Goal: Information Seeking & Learning: Learn about a topic

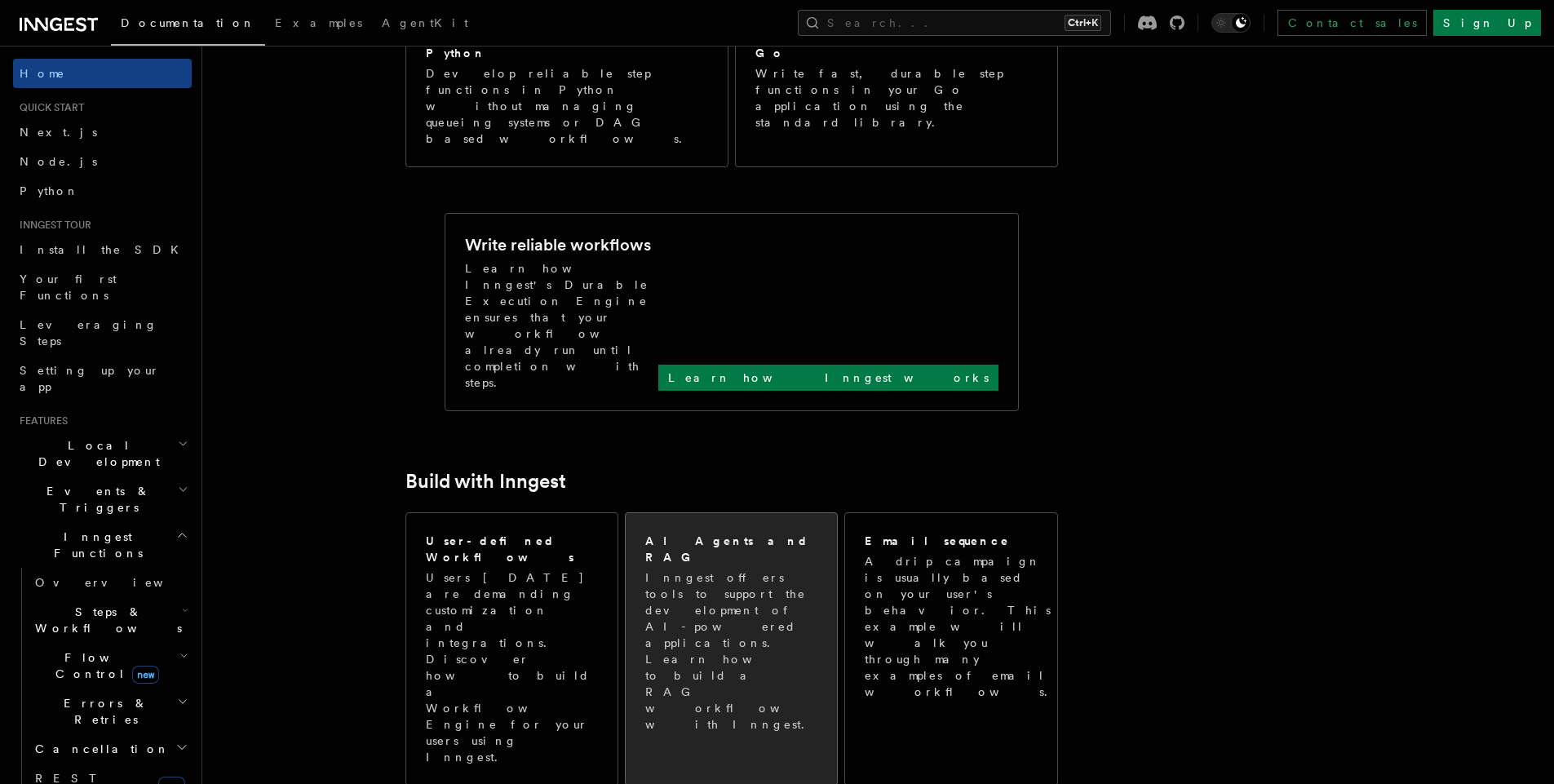
scroll to position [530, 0]
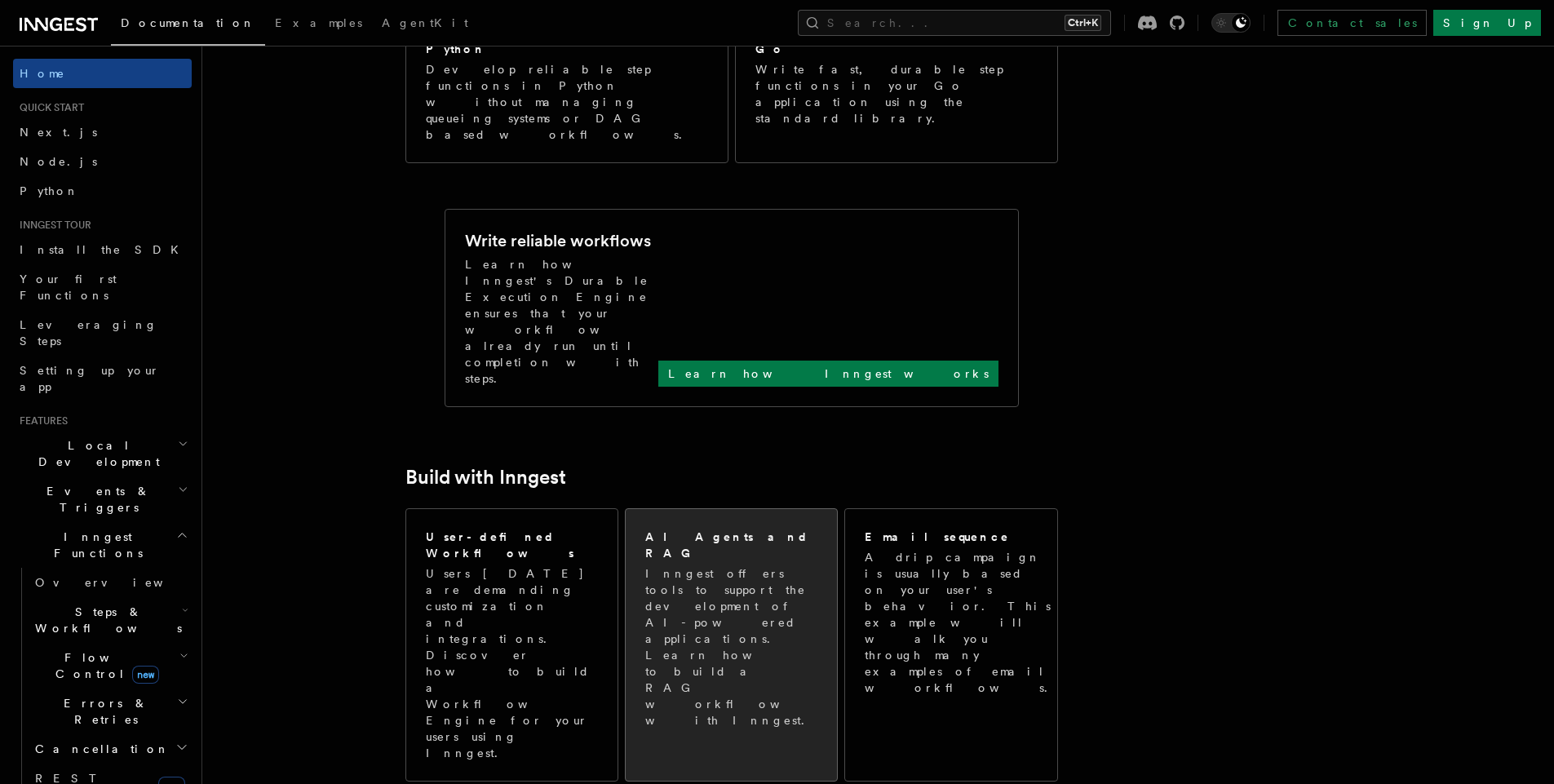
click at [729, 565] on p "Inngest offers tools to support the development of AI-powered applications. Lea…" at bounding box center [732, 647] width 174 height 163
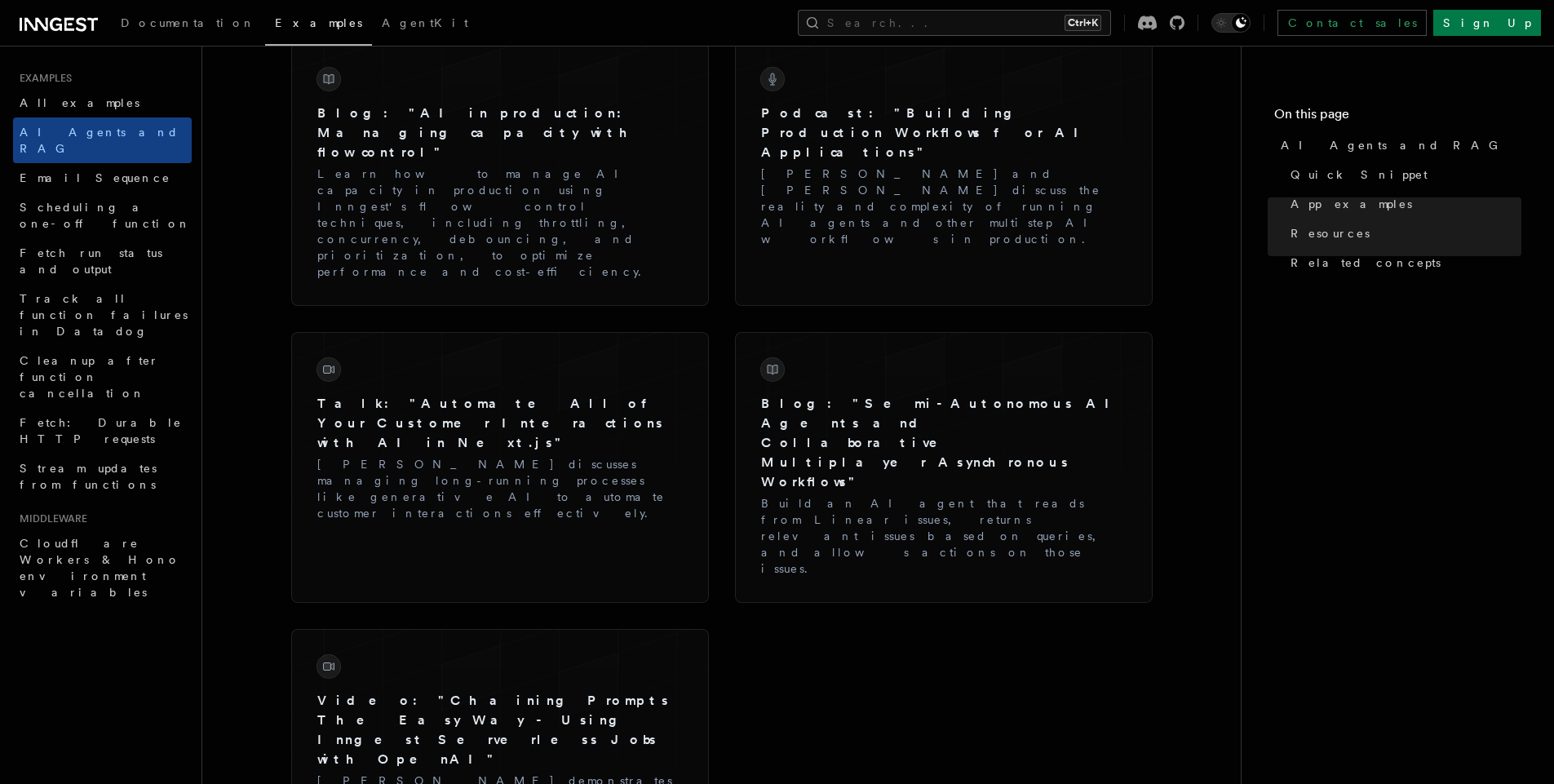
scroll to position [2746, 0]
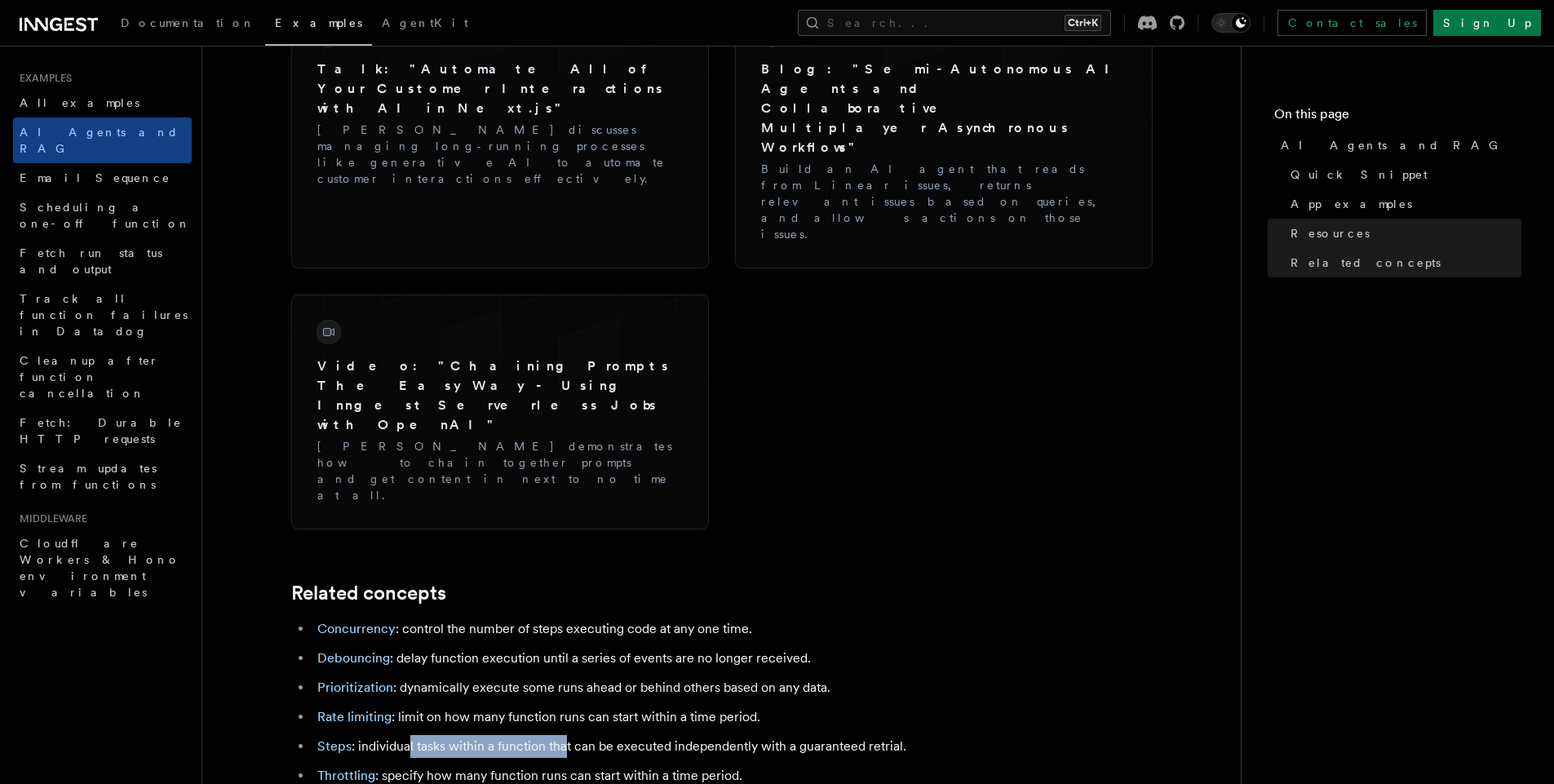
drag, startPoint x: 407, startPoint y: 421, endPoint x: 566, endPoint y: 422, distance: 159.0
click at [566, 735] on li "Steps : individual tasks within a function that can be executed independently w…" at bounding box center [628, 747] width 632 height 23
drag, startPoint x: 396, startPoint y: 457, endPoint x: 570, endPoint y: 455, distance: 174.0
click at [570, 765] on li "Throttling : specify how many function runs can start within a time period." at bounding box center [628, 776] width 632 height 23
drag, startPoint x: 599, startPoint y: 453, endPoint x: 703, endPoint y: 452, distance: 104.0
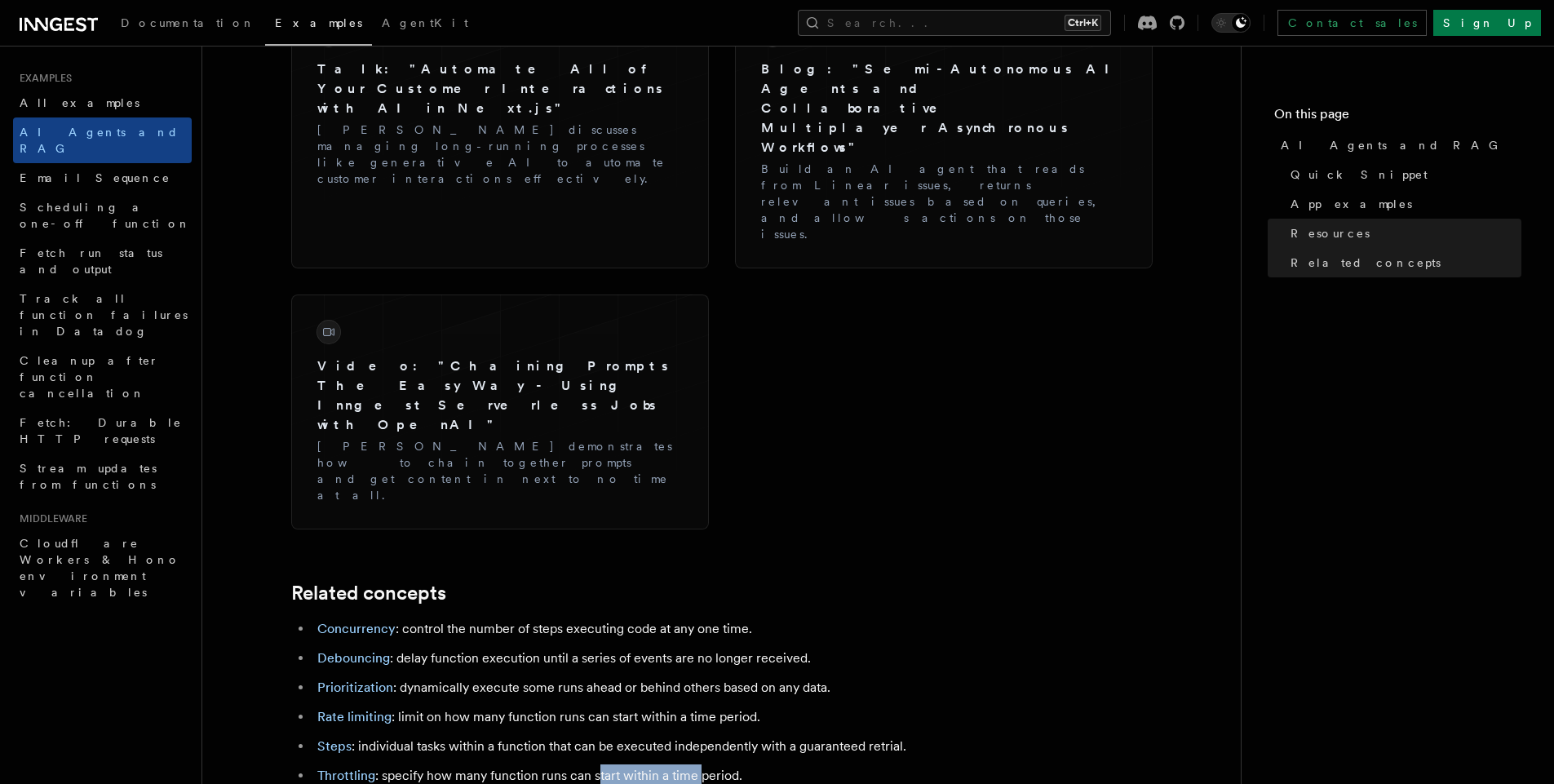
click at [703, 765] on li "Throttling : specify how many function runs can start within a time period." at bounding box center [628, 776] width 632 height 23
drag, startPoint x: 748, startPoint y: 457, endPoint x: 588, endPoint y: 450, distance: 160.2
click at [588, 765] on li "Throttling : specify how many function runs can start within a time period." at bounding box center [628, 776] width 632 height 23
drag, startPoint x: 441, startPoint y: 413, endPoint x: 558, endPoint y: 421, distance: 117.3
click at [558, 735] on li "Steps : individual tasks within a function that can be executed independently w…" at bounding box center [628, 747] width 632 height 23
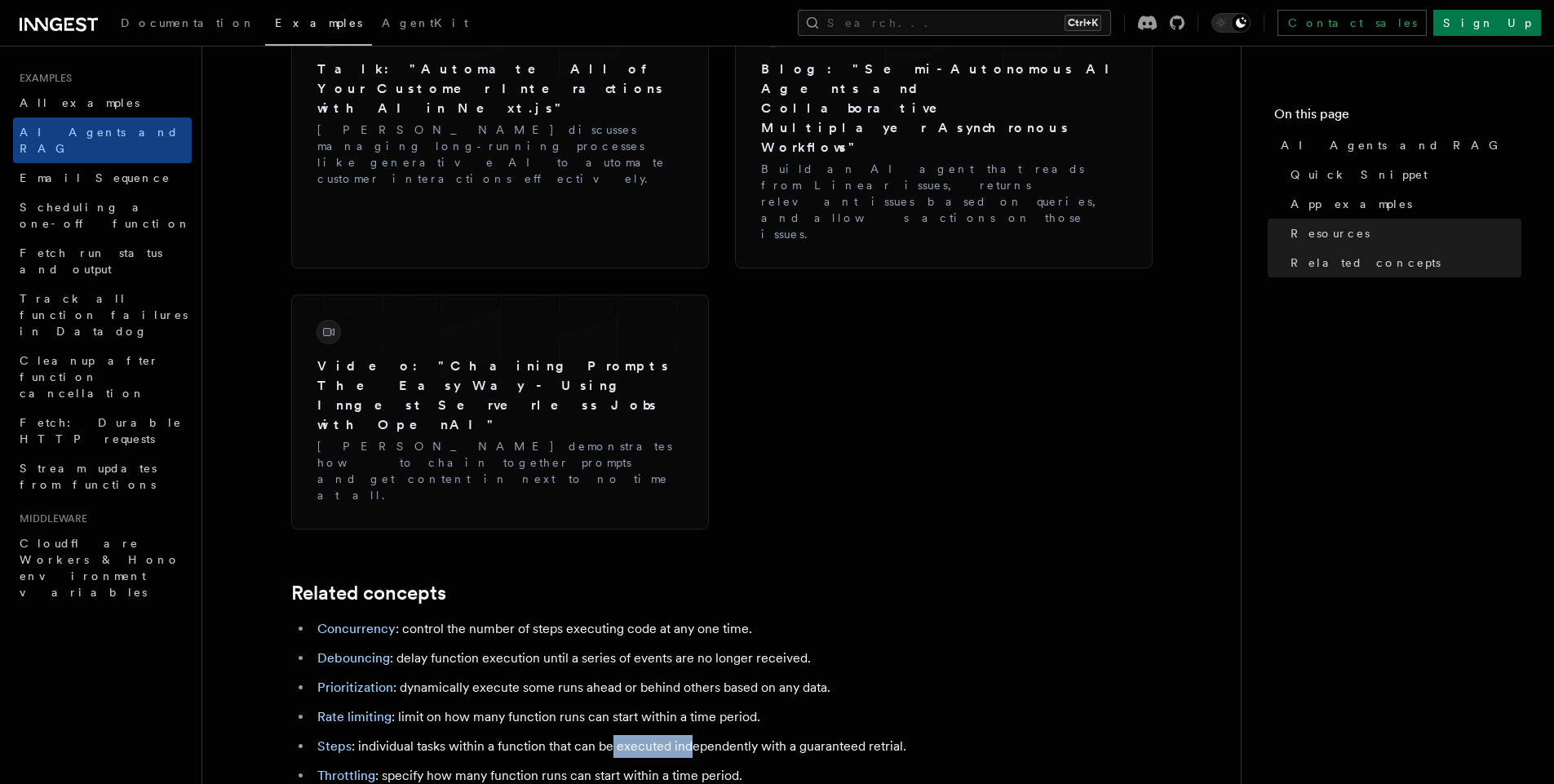
drag, startPoint x: 611, startPoint y: 414, endPoint x: 690, endPoint y: 418, distance: 79.1
click at [690, 735] on li "Steps : individual tasks within a function that can be executed independently w…" at bounding box center [628, 747] width 632 height 23
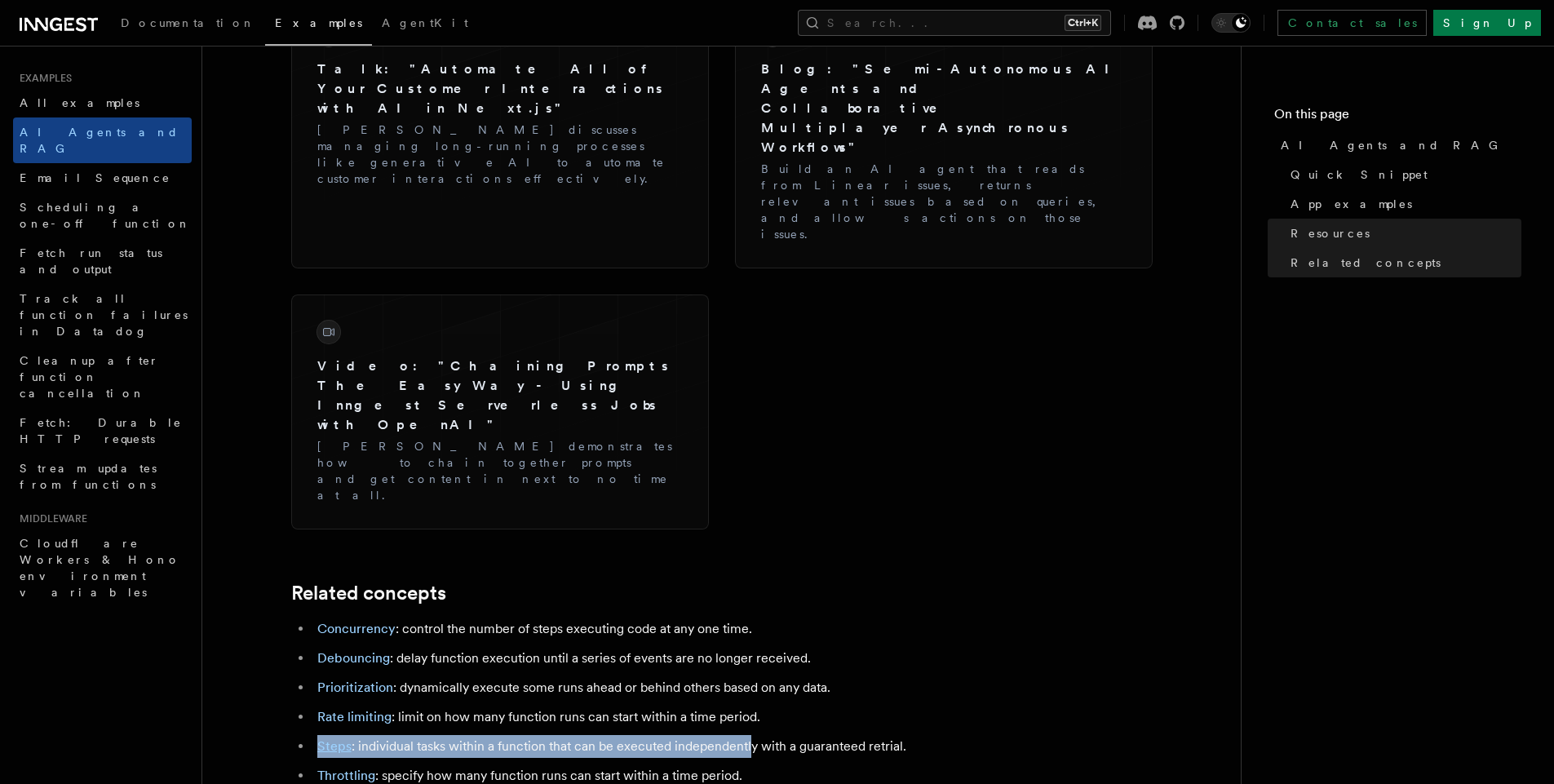
drag, startPoint x: 750, startPoint y: 413, endPoint x: 802, endPoint y: 408, distance: 52.2
click at [802, 618] on ul "Concurrency : control the number of steps executing code at any one time. Debou…" at bounding box center [618, 703] width 653 height 170
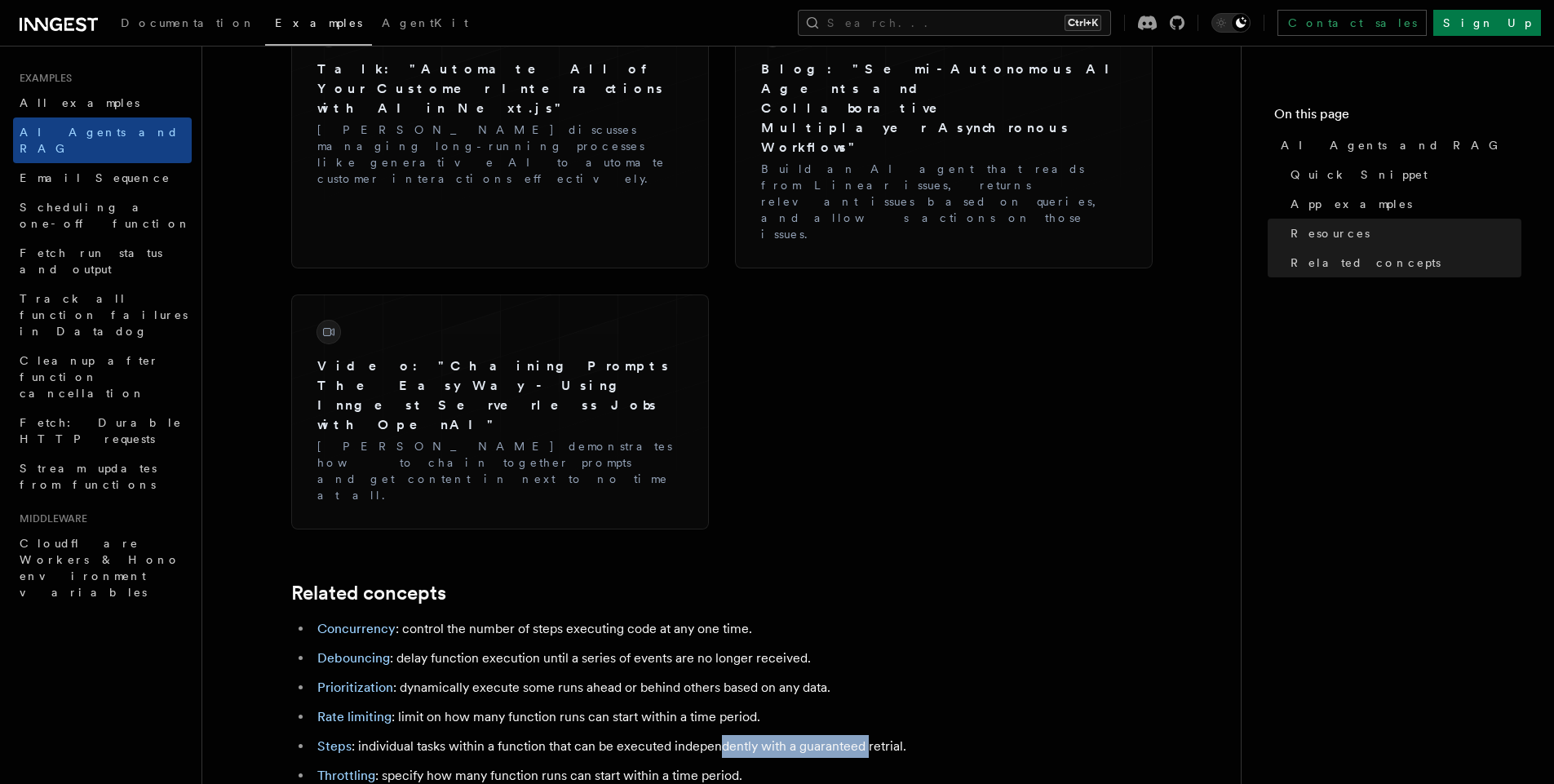
drag, startPoint x: 865, startPoint y: 419, endPoint x: 717, endPoint y: 419, distance: 148.0
click at [717, 735] on li "Steps : individual tasks within a function that can be executed independently w…" at bounding box center [628, 747] width 632 height 23
drag, startPoint x: 452, startPoint y: 400, endPoint x: 575, endPoint y: 389, distance: 123.5
click at [575, 706] on li "Rate limiting : limit on how many function runs can start within a time period." at bounding box center [628, 718] width 632 height 23
drag, startPoint x: 642, startPoint y: 380, endPoint x: 731, endPoint y: 378, distance: 89.0
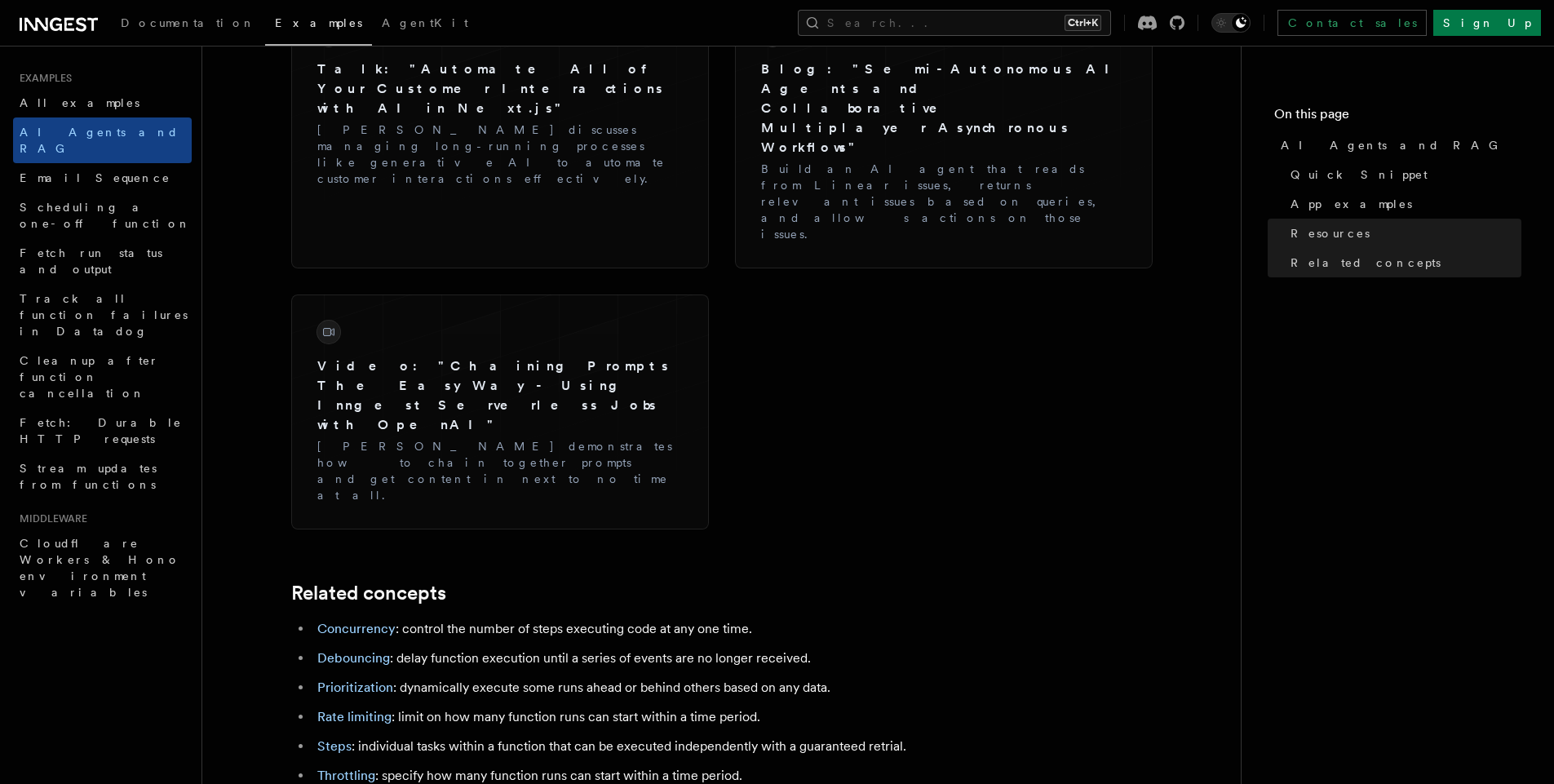
click at [731, 618] on ul "Concurrency : control the number of steps executing code at any one time. Debou…" at bounding box center [618, 703] width 653 height 170
click at [637, 676] on li "Prioritization : dynamically execute some runs ahead or behind others based on …" at bounding box center [628, 688] width 632 height 23
drag, startPoint x: 597, startPoint y: 358, endPoint x: 727, endPoint y: 366, distance: 130.2
click at [727, 676] on li "Prioritization : dynamically execute some runs ahead or behind others based on …" at bounding box center [628, 688] width 632 height 23
drag, startPoint x: 555, startPoint y: 322, endPoint x: 665, endPoint y: 332, distance: 110.5
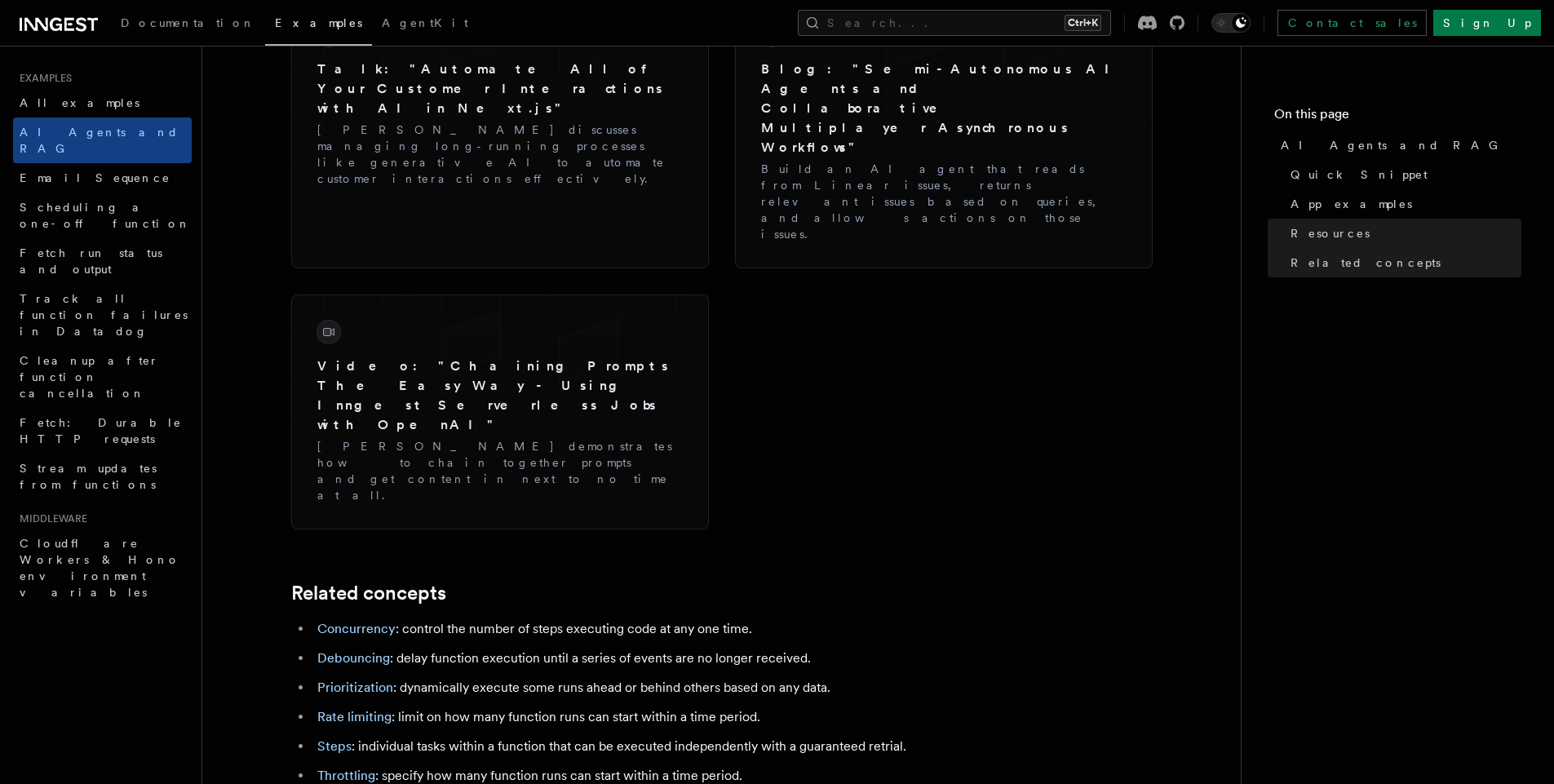
click at [665, 647] on li "Debouncing : delay function execution until a series of events are no longer re…" at bounding box center [628, 658] width 632 height 23
drag, startPoint x: 497, startPoint y: 305, endPoint x: 642, endPoint y: 304, distance: 145.0
click at [642, 618] on li "Concurrency : control the number of steps executing code at any one time." at bounding box center [628, 629] width 632 height 23
drag, startPoint x: 568, startPoint y: 340, endPoint x: 709, endPoint y: 341, distance: 141.0
click at [709, 647] on li "Debouncing : delay function execution until a series of events are no longer re…" at bounding box center [628, 658] width 632 height 23
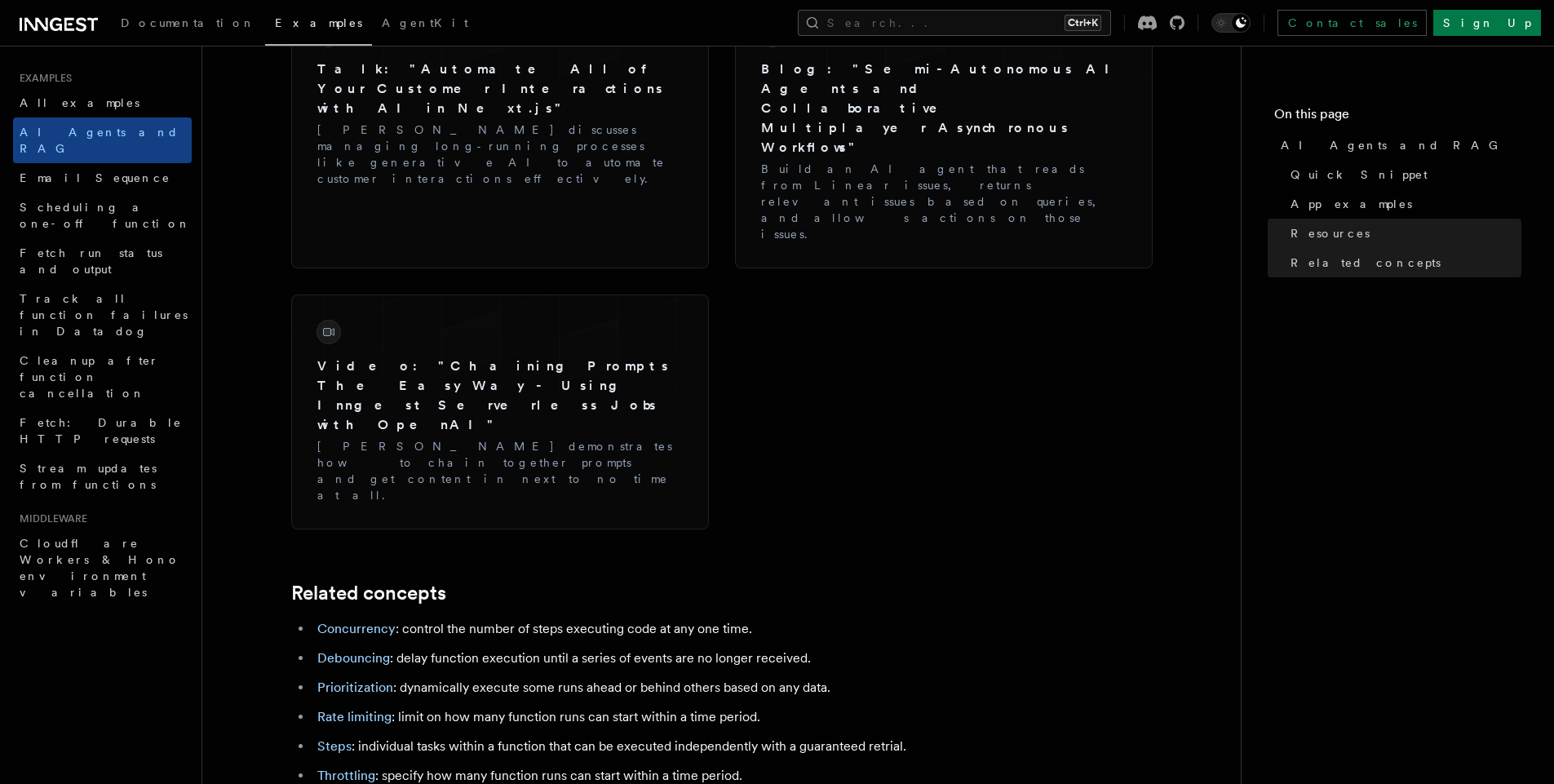
click at [619, 618] on ul "Concurrency : control the number of steps executing code at any one time. Debou…" at bounding box center [618, 703] width 653 height 170
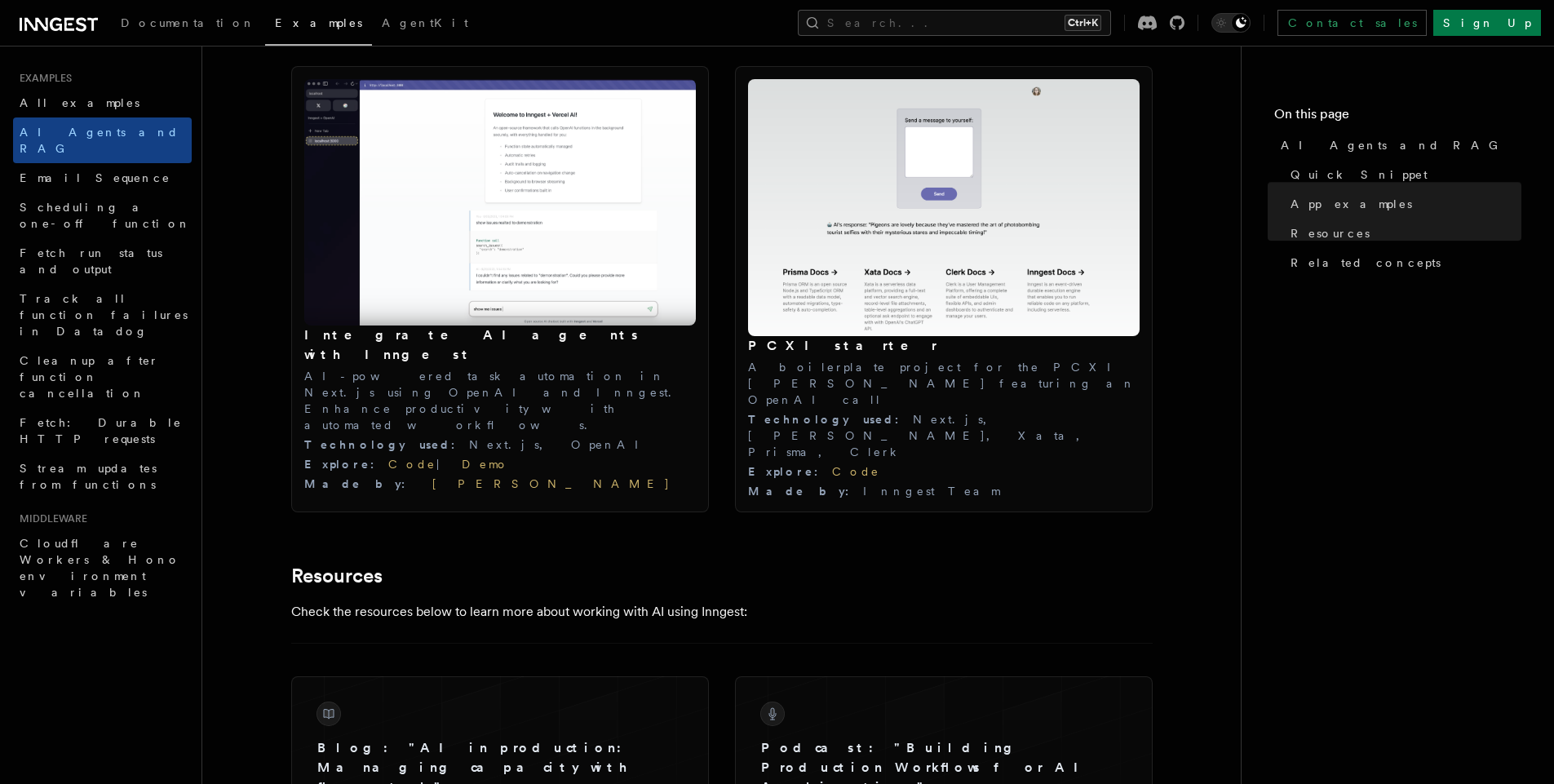
scroll to position [1802, 0]
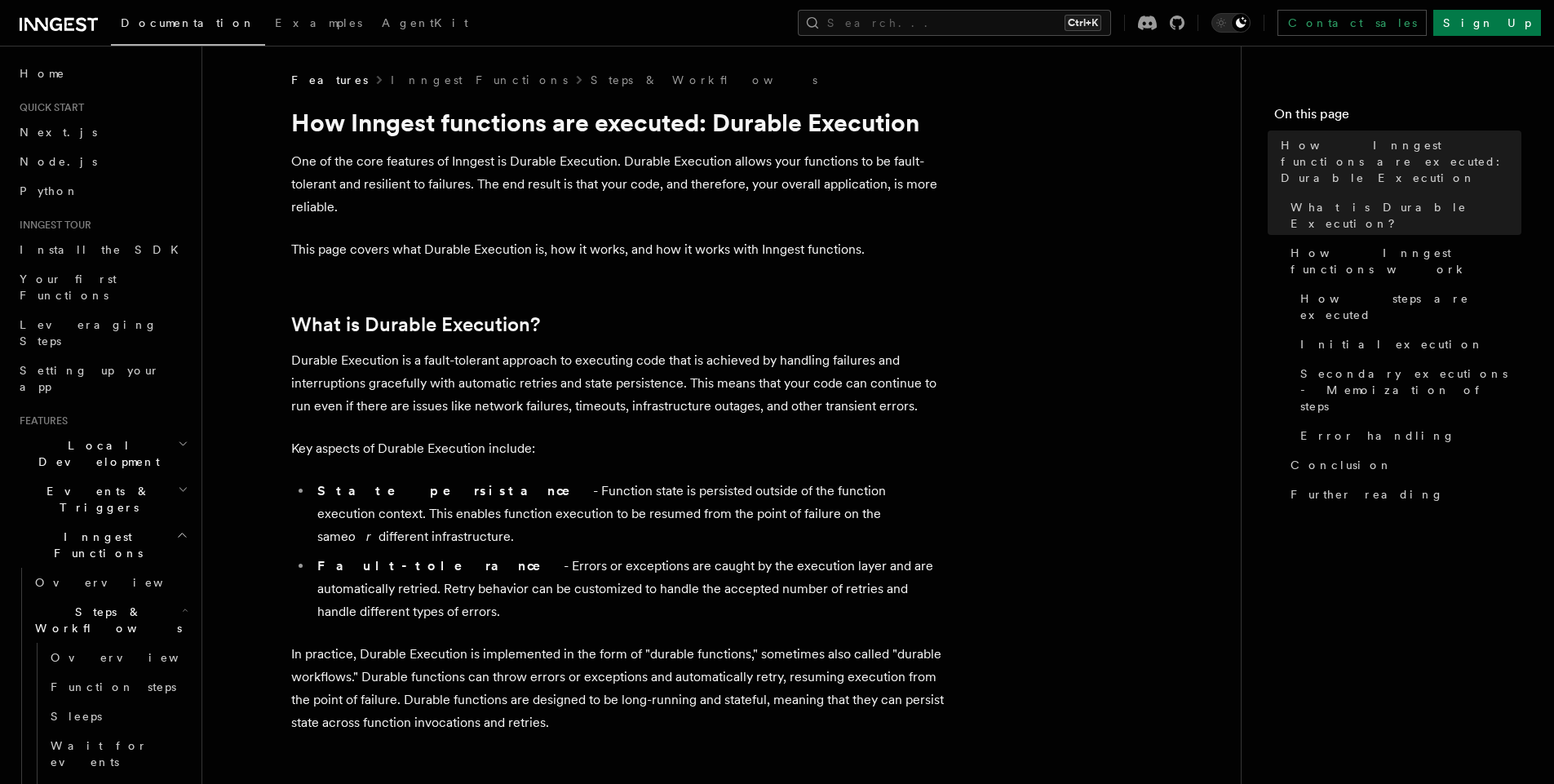
click at [827, 518] on li "State persistance - Function state is persisted outside of the function executi…" at bounding box center [628, 513] width 632 height 68
drag, startPoint x: 729, startPoint y: 518, endPoint x: 935, endPoint y: 564, distance: 211.1
click at [935, 564] on ul "State persistance - Function state is persisted outside of the function executi…" at bounding box center [618, 551] width 653 height 143
click at [935, 564] on li "Fault-tolerance - Errors or exceptions are caught by the execution layer and ar…" at bounding box center [628, 588] width 632 height 68
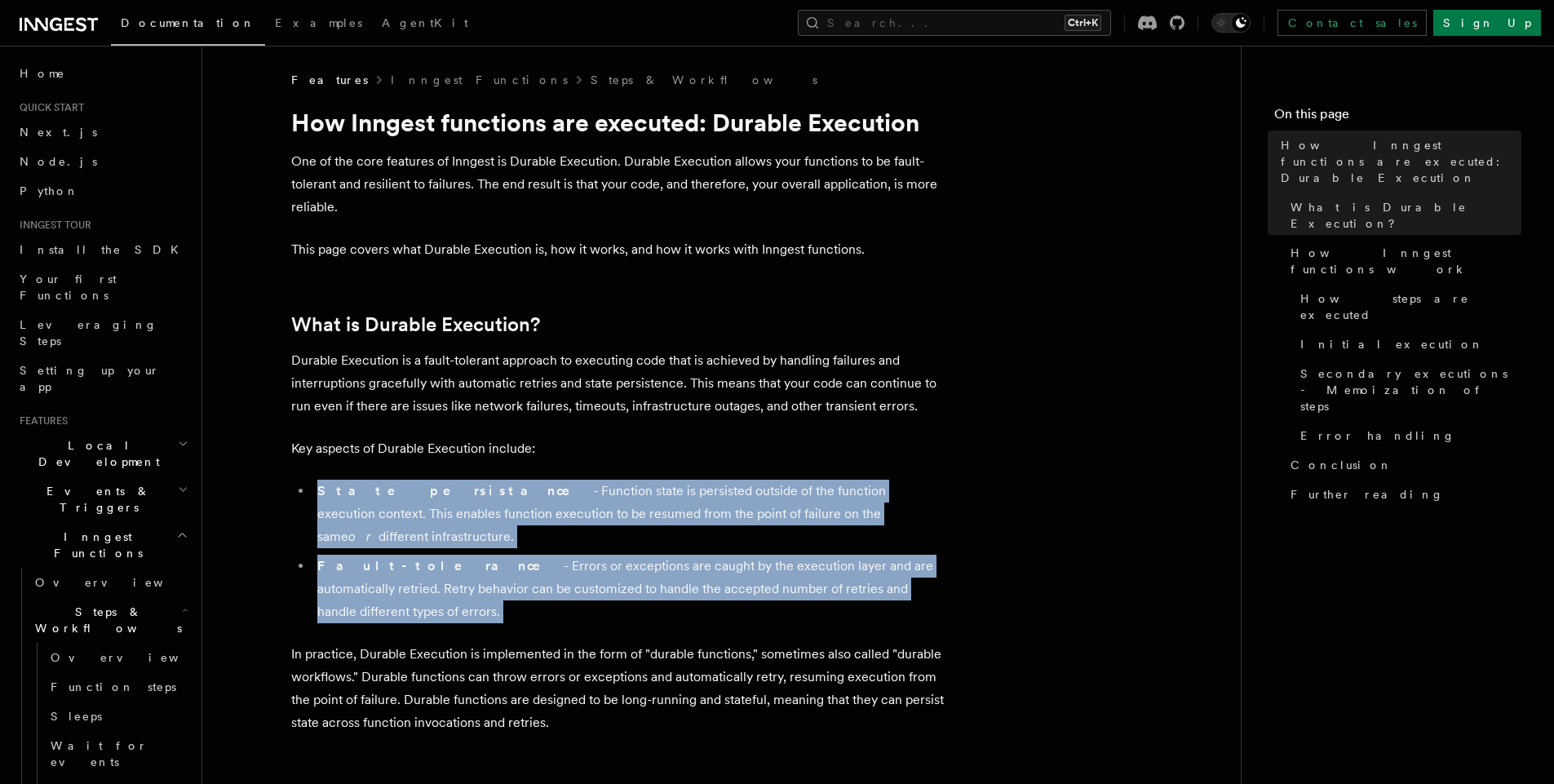
drag, startPoint x: 935, startPoint y: 564, endPoint x: 329, endPoint y: 495, distance: 609.9
click at [329, 495] on ul "State persistance - Function state is persisted outside of the function executi…" at bounding box center [618, 551] width 653 height 143
click at [473, 508] on li "State persistance - Function state is persisted outside of the function executi…" at bounding box center [628, 513] width 632 height 68
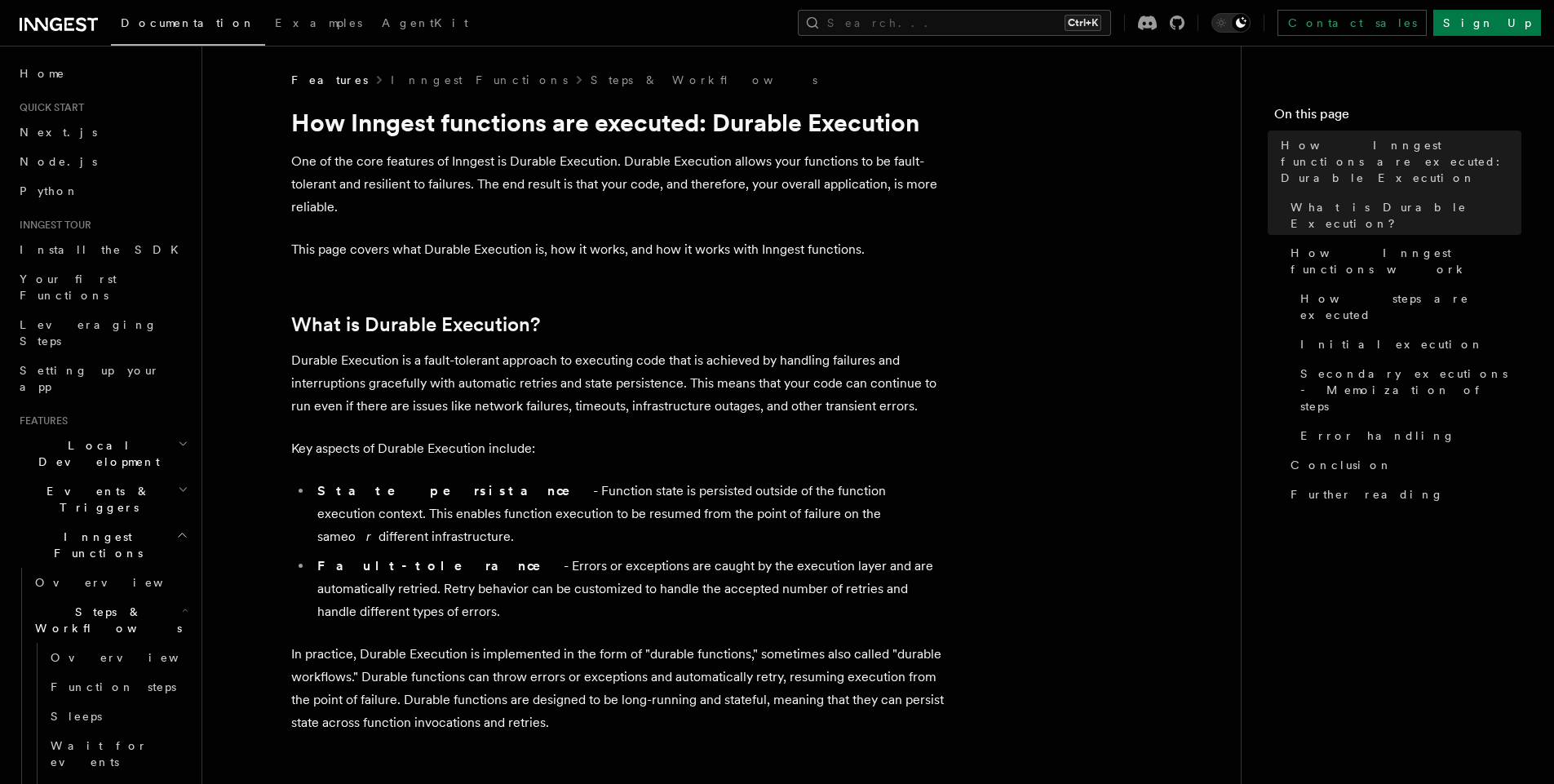
click at [616, 643] on p "In practice, Durable Execution is implemented in the form of "durable functions…" at bounding box center [618, 688] width 653 height 91
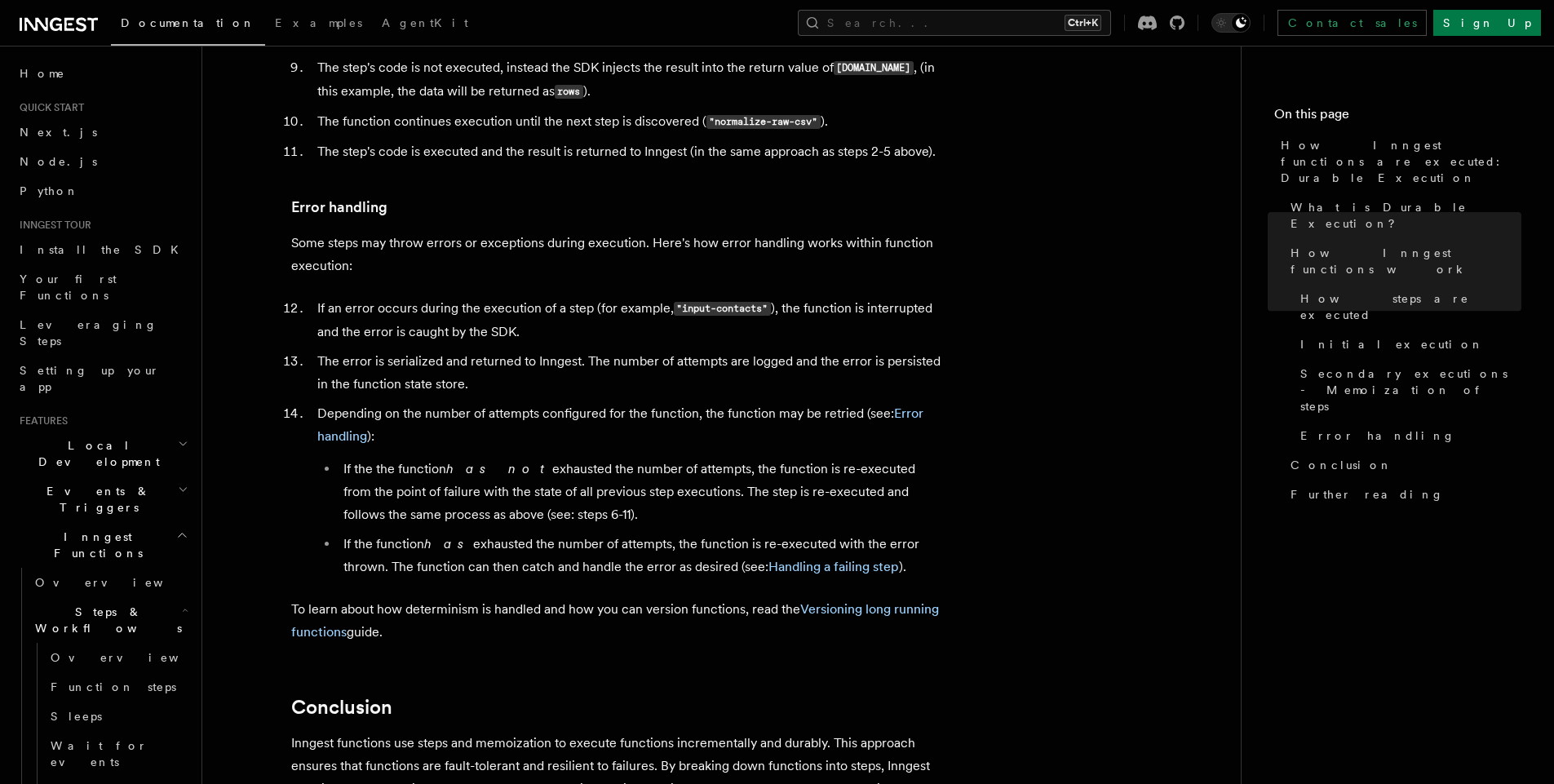
scroll to position [3080, 0]
